Goal: Navigation & Orientation: Find specific page/section

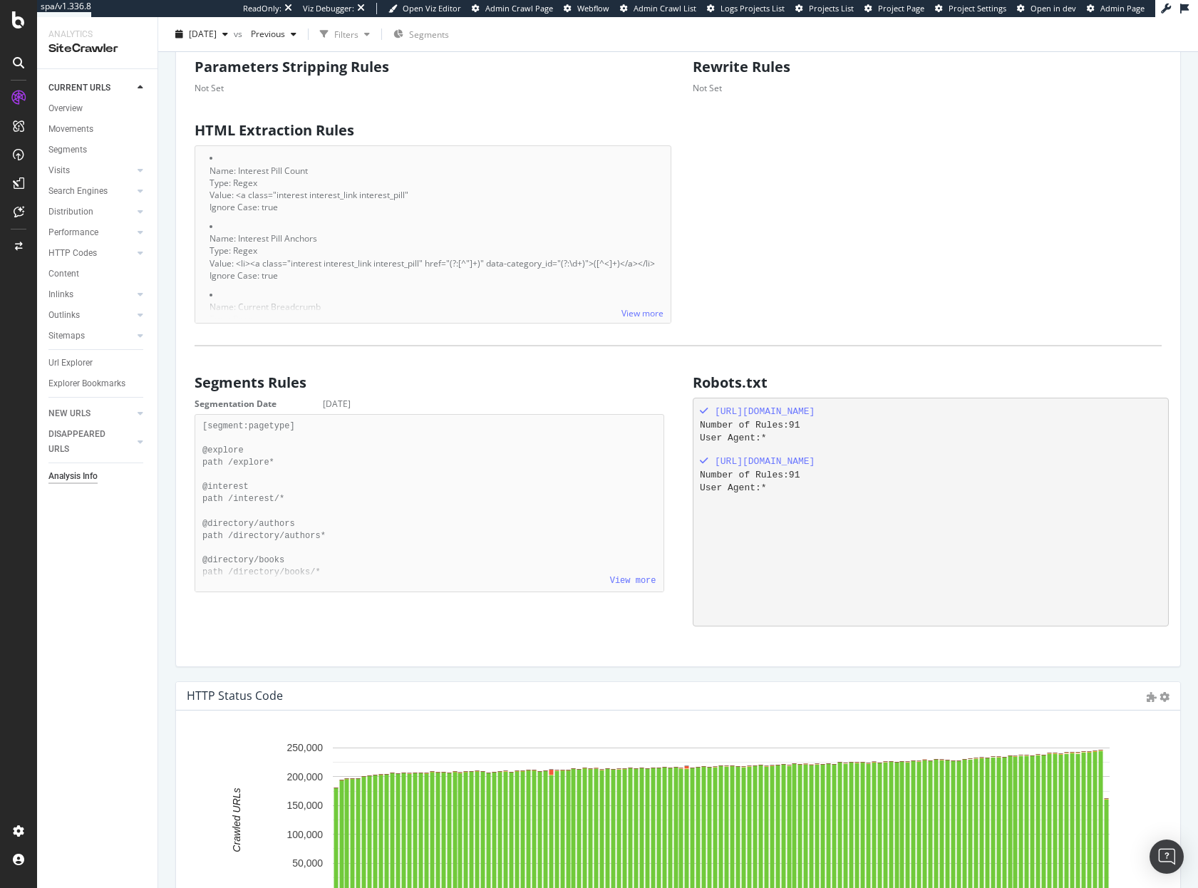
scroll to position [11, 11]
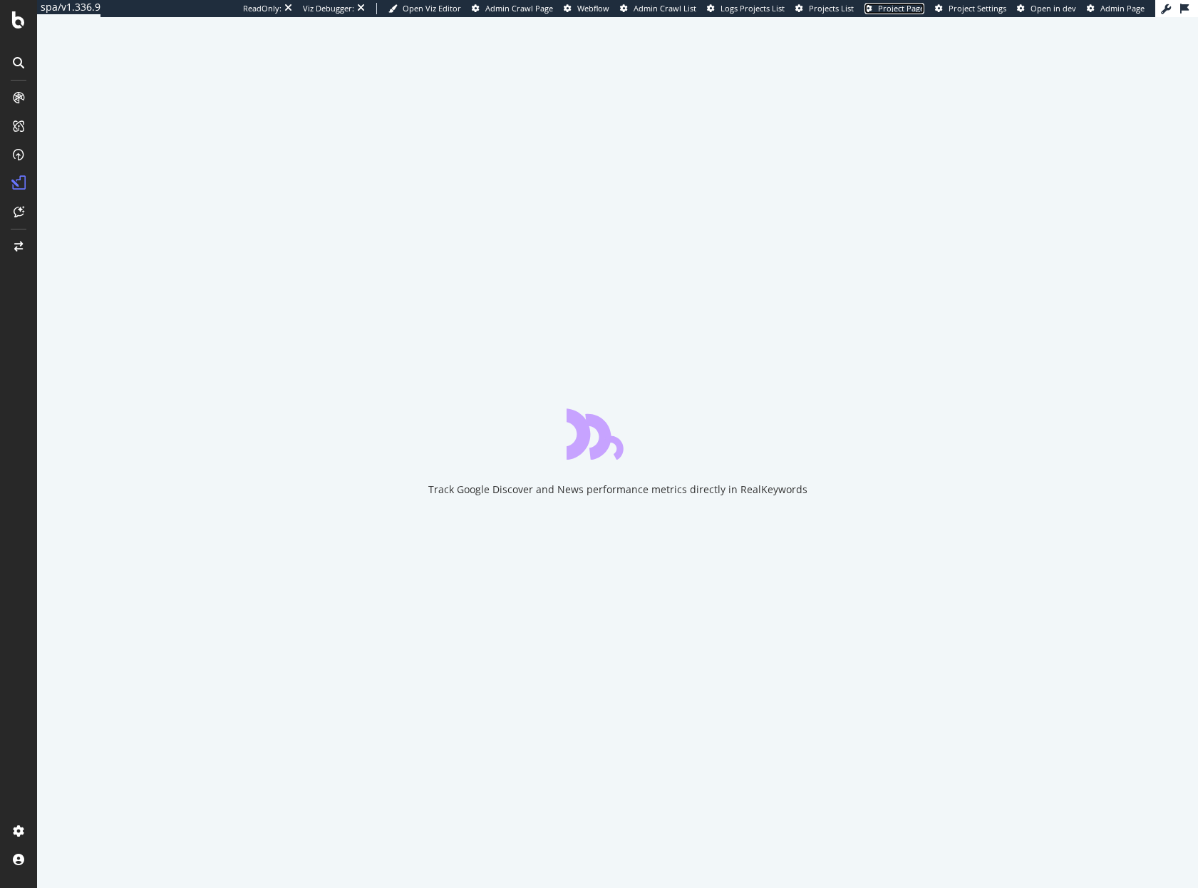
click at [903, 12] on span "Project Page" at bounding box center [901, 8] width 46 height 11
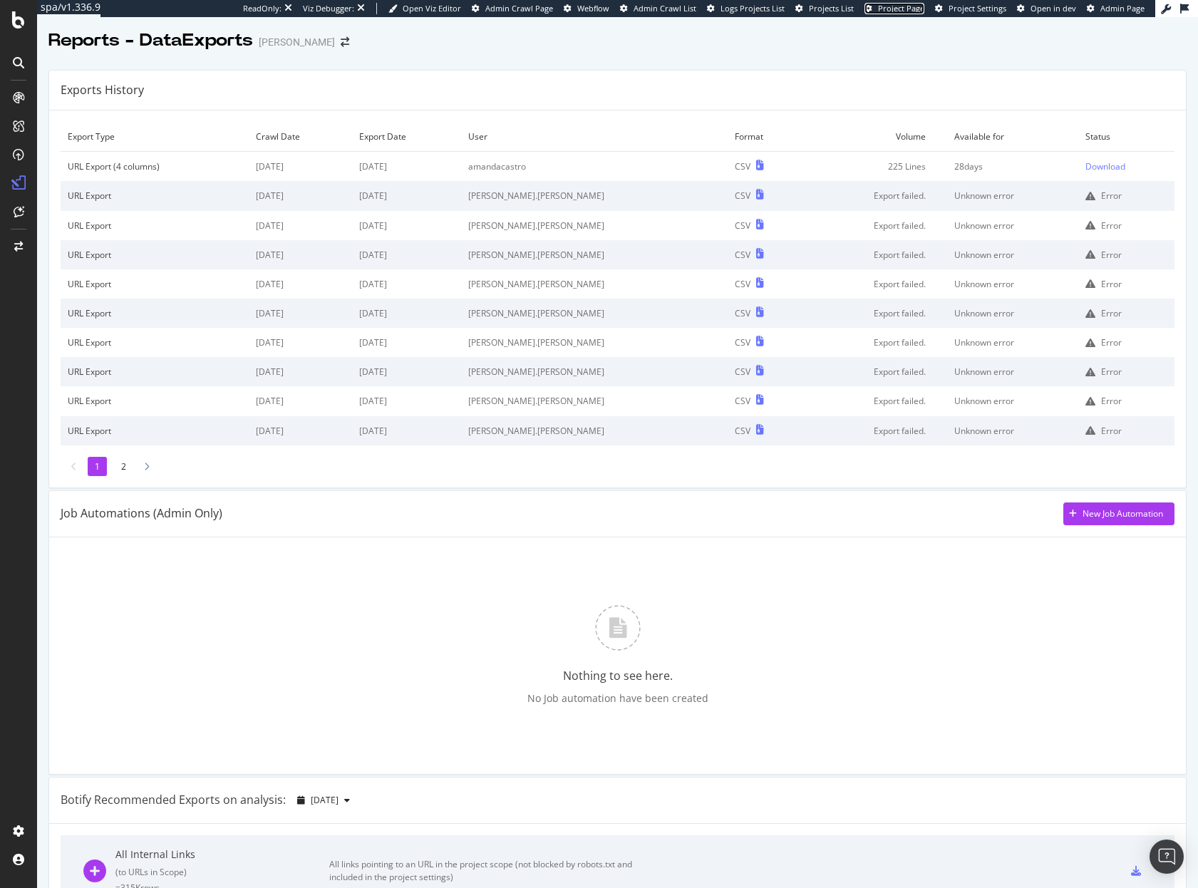
click at [903, 7] on span "Project Page" at bounding box center [901, 8] width 46 height 11
